Goal: Information Seeking & Learning: Learn about a topic

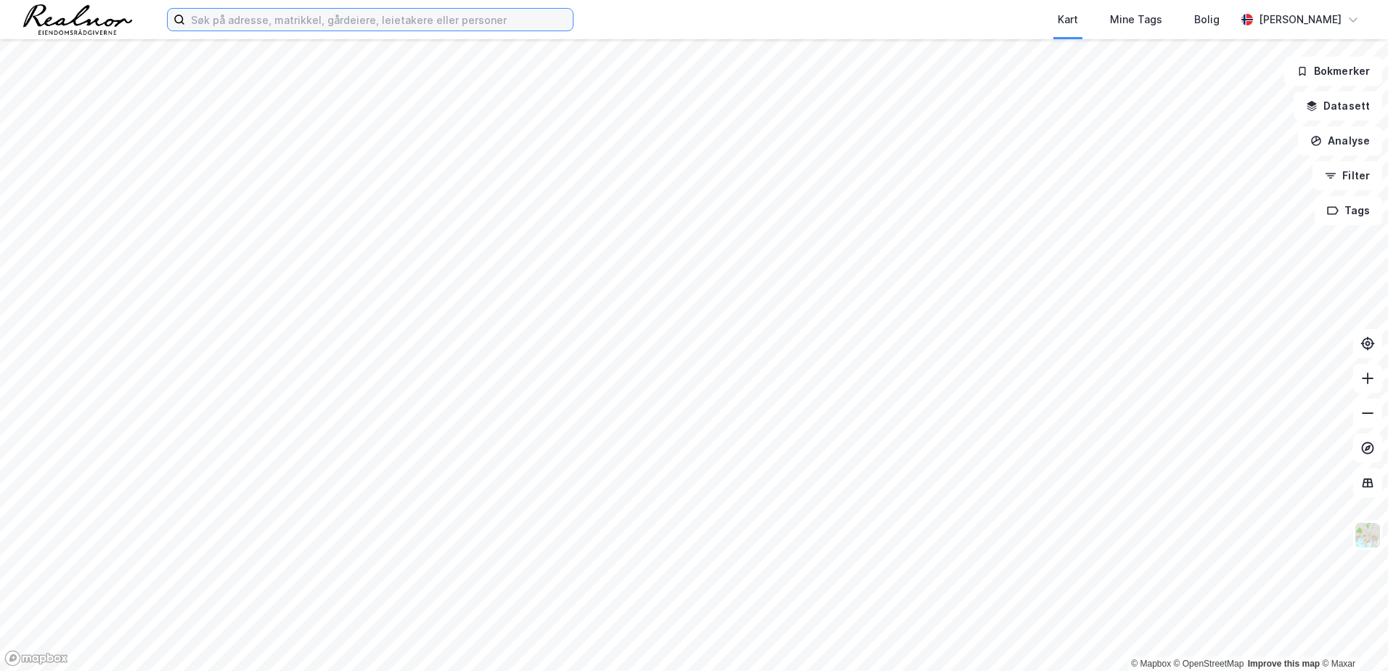
click at [448, 22] on input at bounding box center [379, 20] width 388 height 22
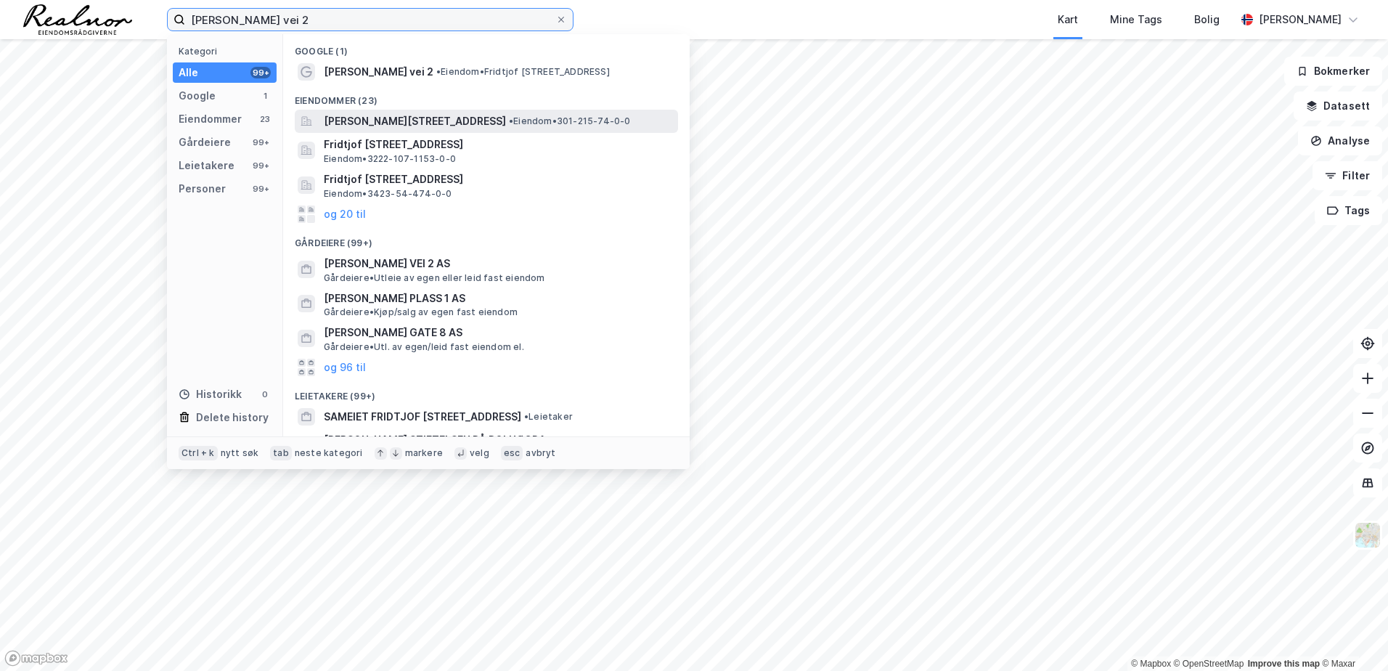
type input "[PERSON_NAME] vei 2"
click at [377, 126] on span "[PERSON_NAME][STREET_ADDRESS]" at bounding box center [415, 121] width 182 height 17
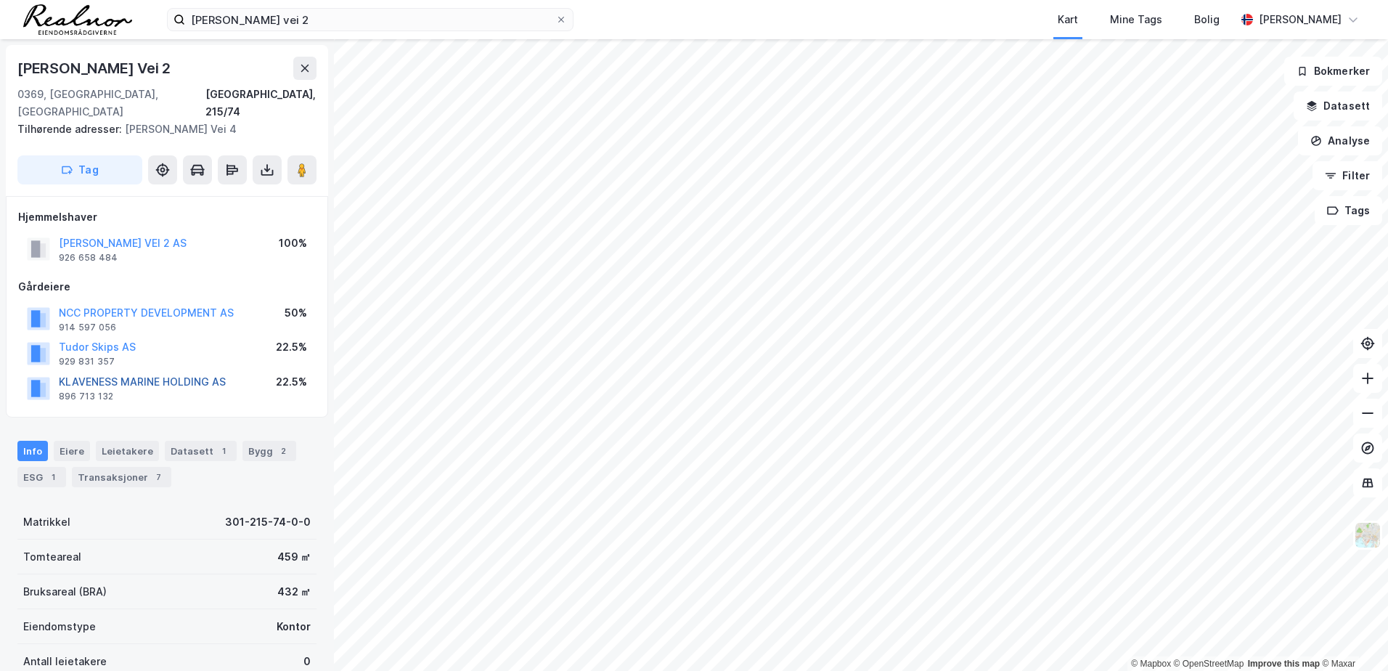
click at [0, 0] on button "KLAVENESS MARINE HOLDING AS" at bounding box center [0, 0] width 0 height 0
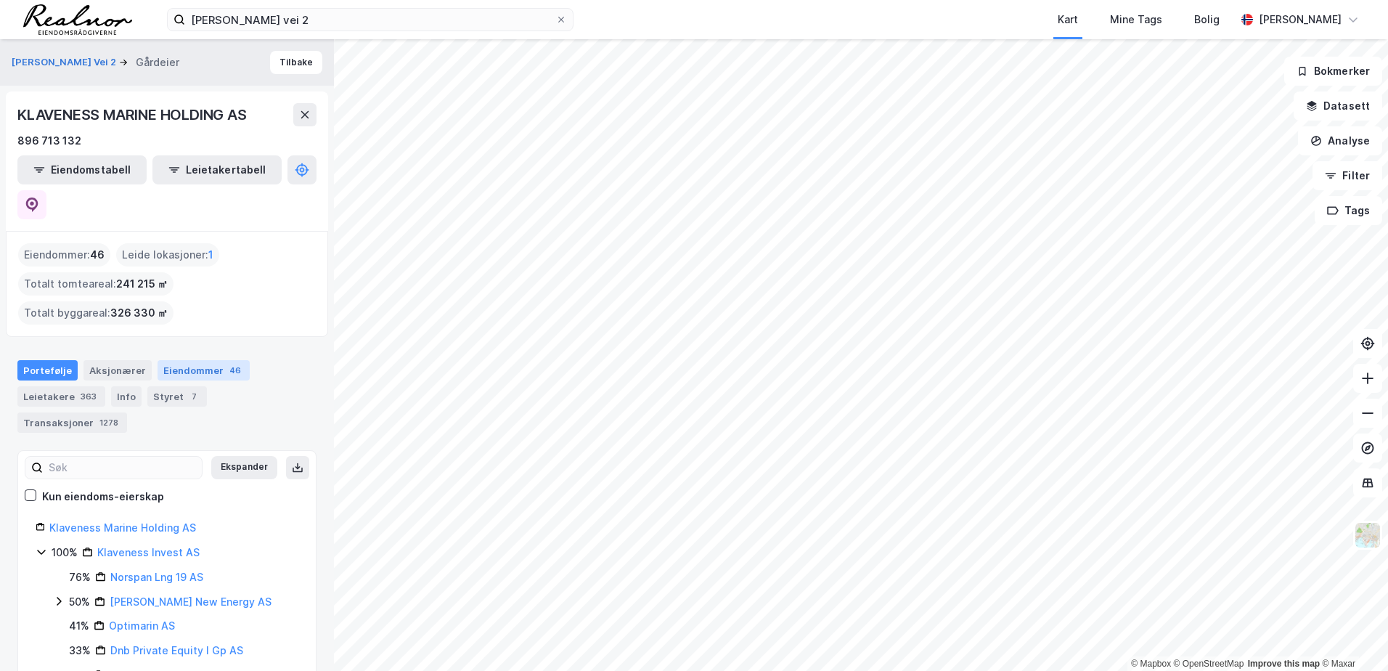
click at [202, 360] on div "Eiendommer 46" at bounding box center [204, 370] width 92 height 20
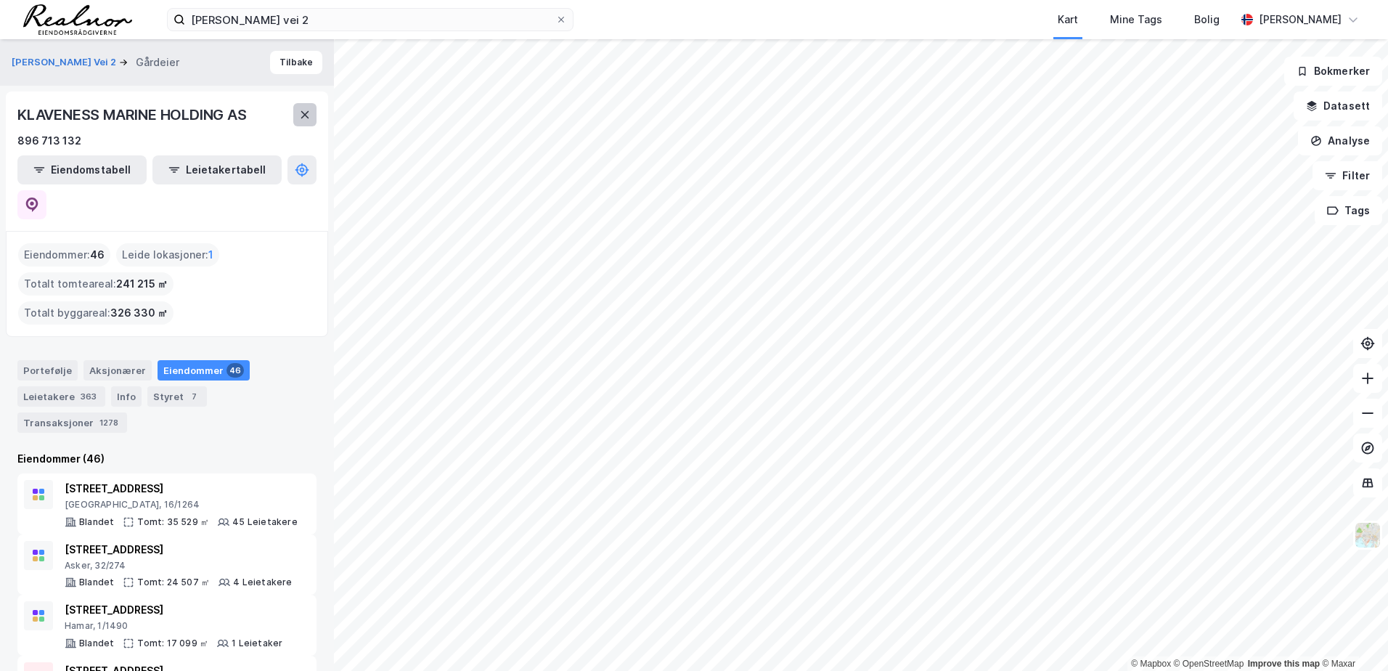
click at [305, 115] on icon at bounding box center [305, 115] width 12 height 12
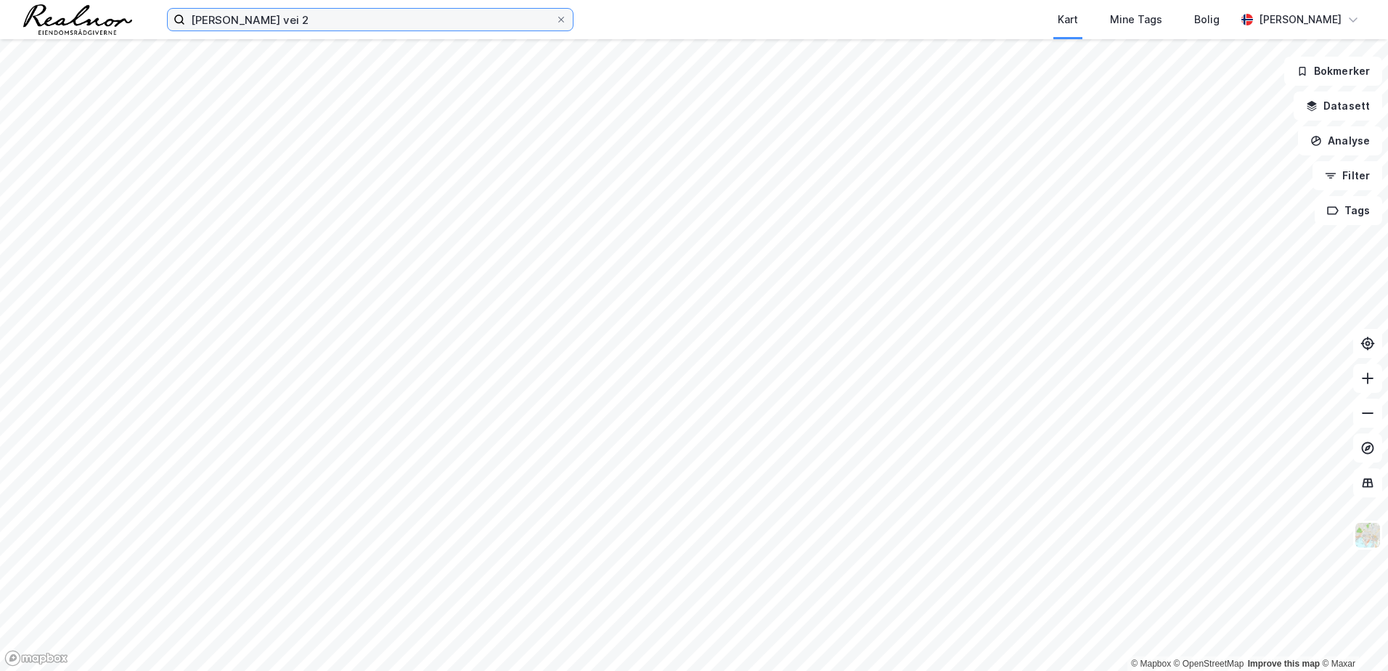
click at [320, 20] on input "[PERSON_NAME] vei 2" at bounding box center [370, 20] width 370 height 22
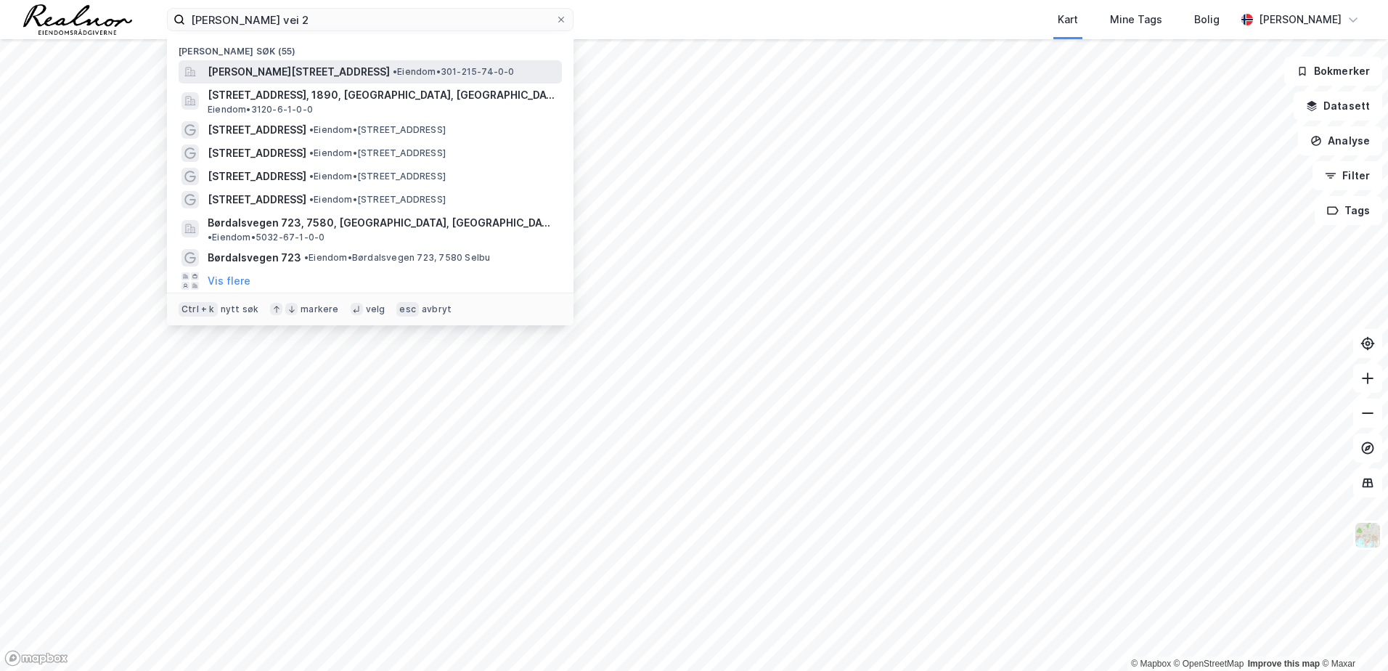
click at [274, 76] on span "[PERSON_NAME][STREET_ADDRESS]" at bounding box center [299, 71] width 182 height 17
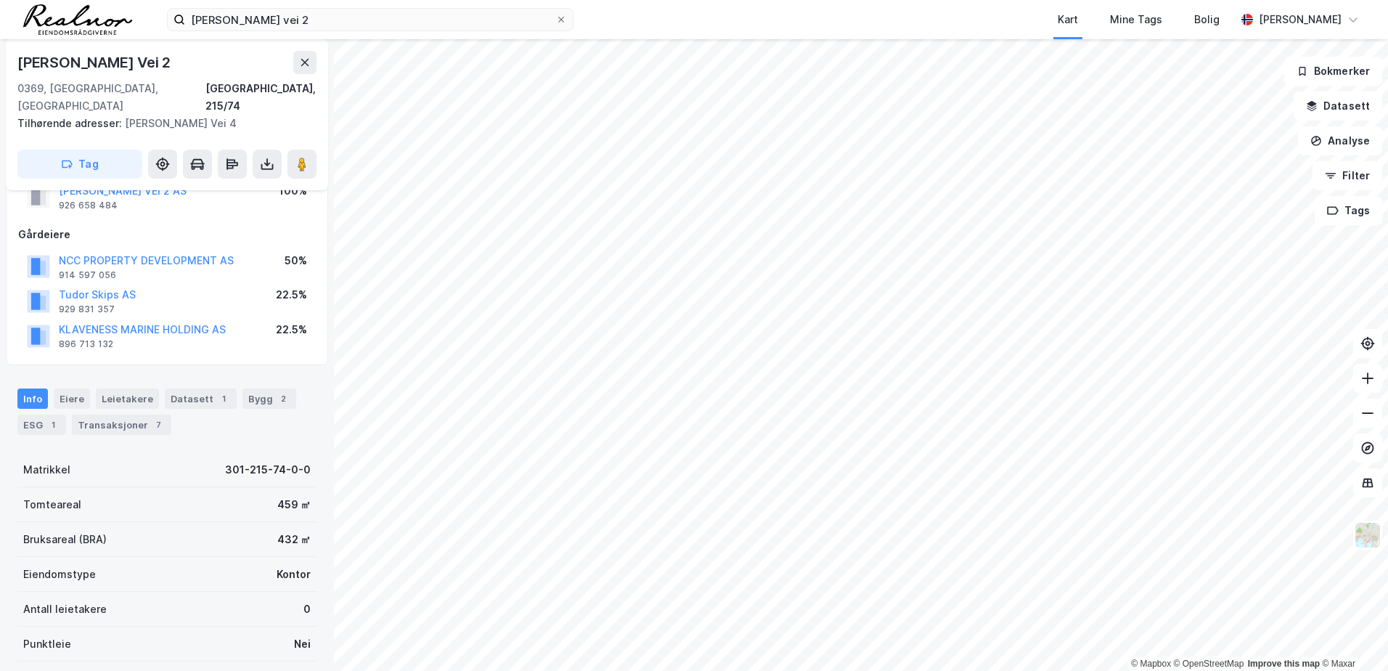
scroll to position [76, 0]
